Goal: Task Accomplishment & Management: Use online tool/utility

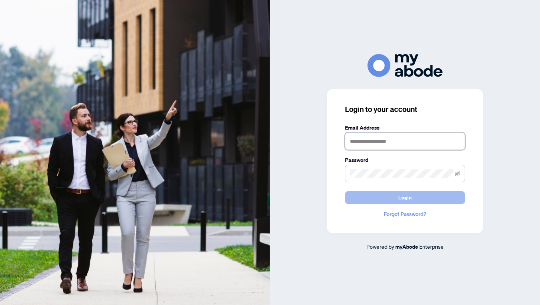
type input "**********"
click at [399, 199] on span "Login" at bounding box center [406, 197] width 14 height 12
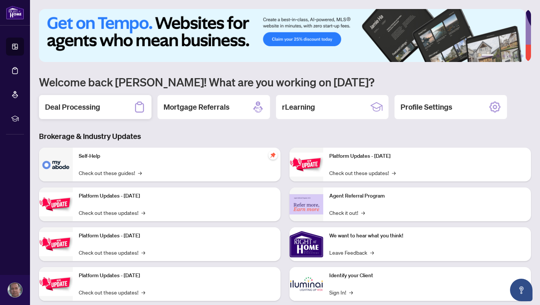
click at [77, 107] on h2 "Deal Processing" at bounding box center [72, 107] width 55 height 11
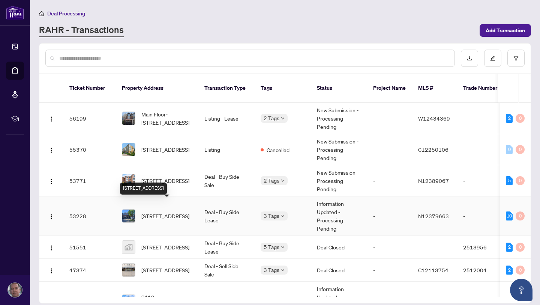
click at [160, 212] on span "[STREET_ADDRESS]" at bounding box center [165, 216] width 48 height 8
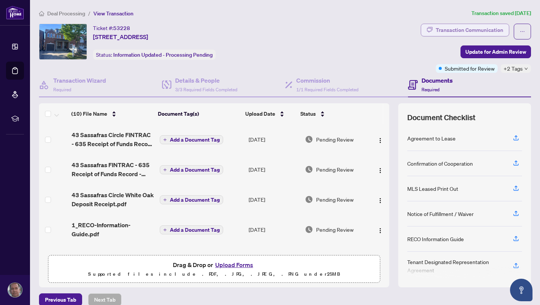
click at [454, 32] on div "Transaction Communication" at bounding box center [470, 30] width 68 height 12
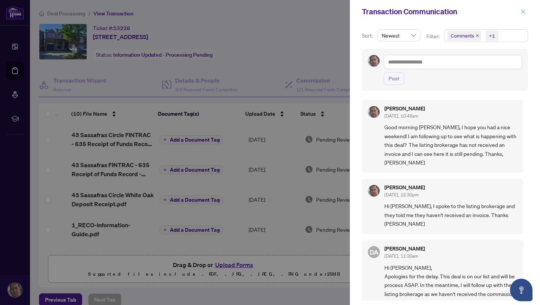
click at [523, 12] on icon "close" at bounding box center [524, 11] width 4 height 4
